Goal: Transaction & Acquisition: Purchase product/service

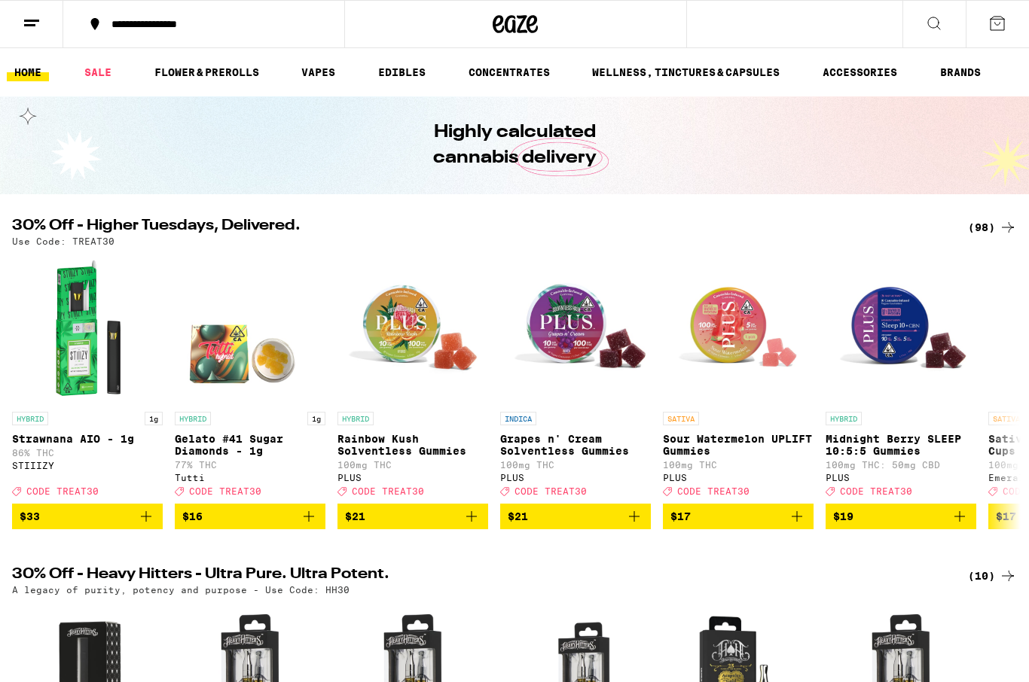
click at [999, 234] on icon at bounding box center [1008, 227] width 18 height 18
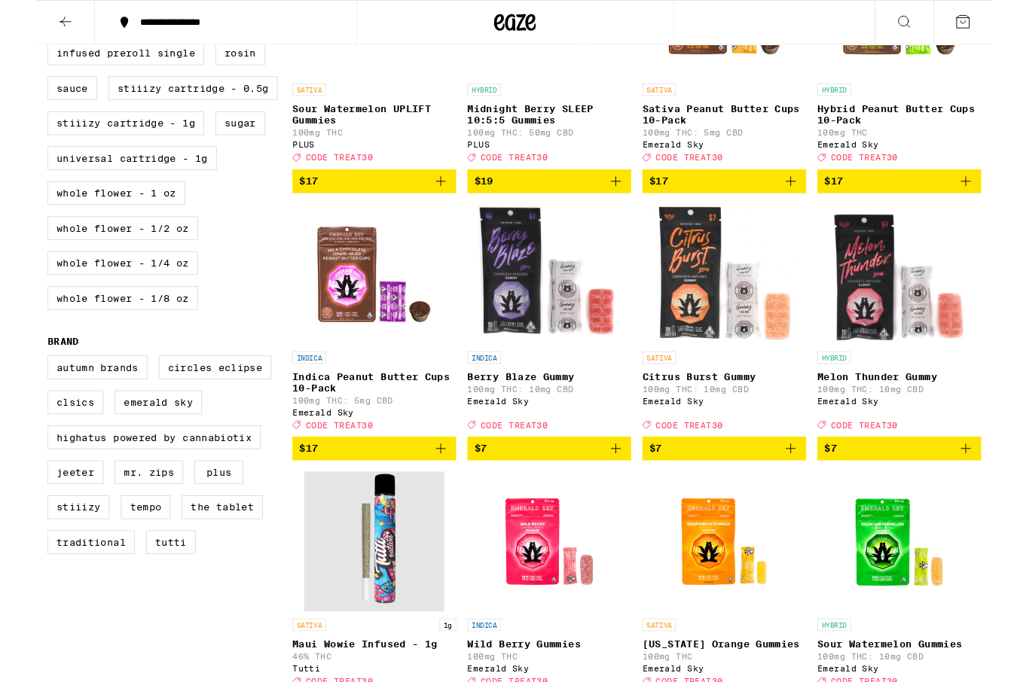
scroll to position [562, 0]
